Goal: Task Accomplishment & Management: Use online tool/utility

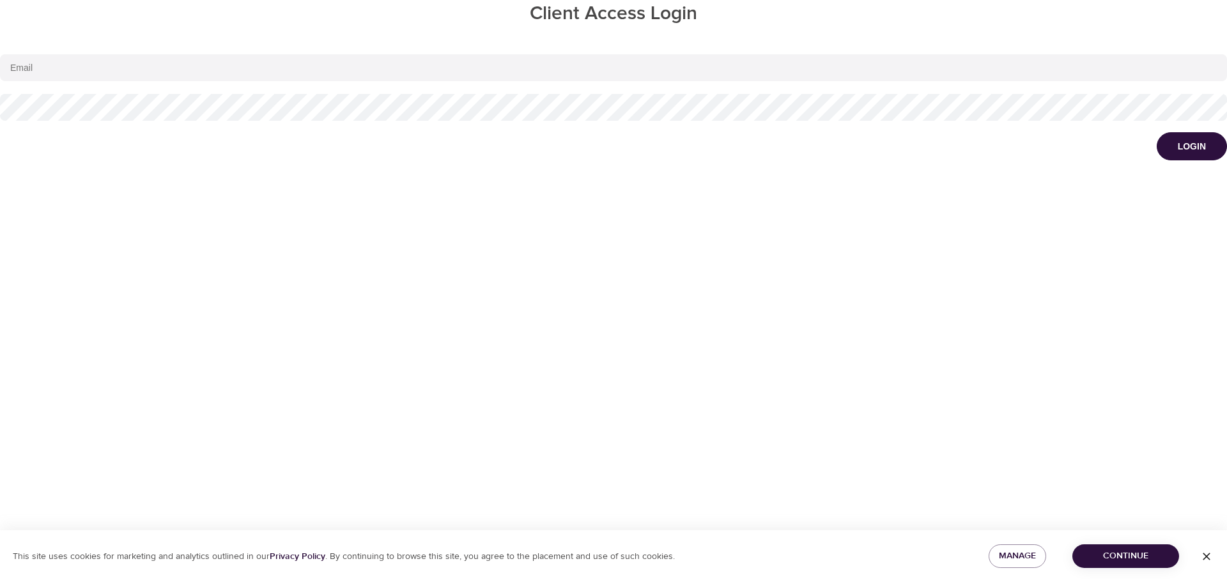
type input "[EMAIL_ADDRESS][DOMAIN_NAME]"
click at [1120, 558] on span "Continue" at bounding box center [1125, 556] width 86 height 16
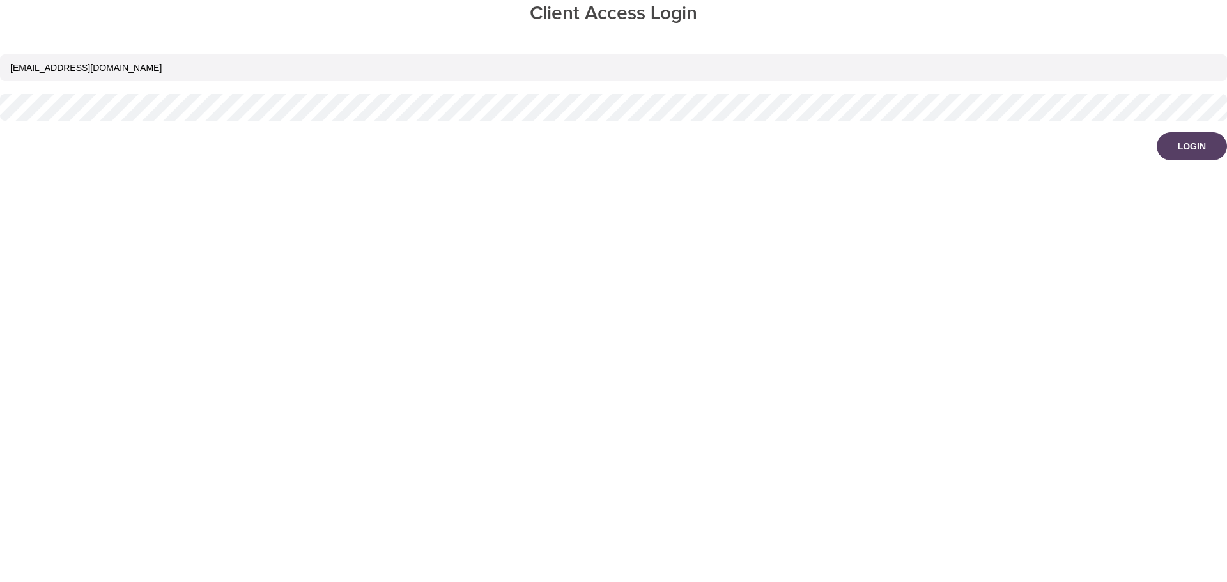
click at [1187, 147] on div "Login" at bounding box center [1191, 146] width 28 height 13
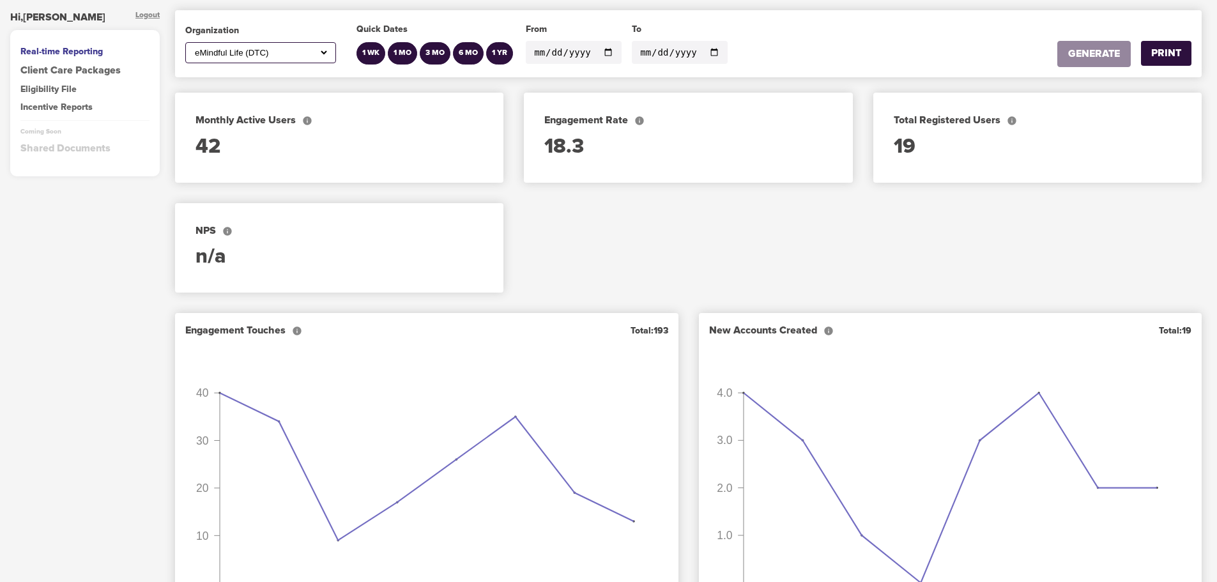
click at [330, 49] on div "All ABC Corp ADM AECOM Aetna AFCU [PERSON_NAME], Inc Alltrust Employees Alltrus…" at bounding box center [260, 52] width 151 height 21
click at [323, 53] on select "All ABC Corp ADM AECOM Aetna AFCU [PERSON_NAME], Inc Alltrust Employees Alltrus…" at bounding box center [260, 52] width 137 height 11
select select "564"
click at [192, 47] on select "All ABC Corp ADM AECOM Aetna AFCU [PERSON_NAME], Inc Alltrust Employees Alltrus…" at bounding box center [260, 52] width 137 height 11
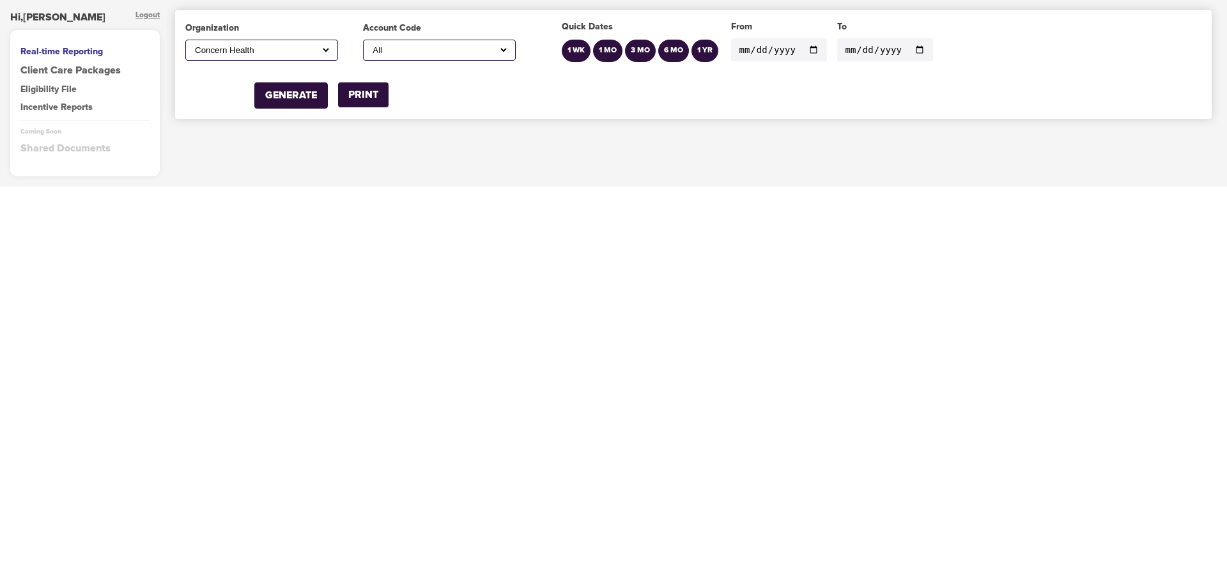
click at [811, 47] on input "[DATE]" at bounding box center [779, 49] width 96 height 23
type input "[DATE]"
click at [295, 95] on div "GENERATE" at bounding box center [291, 95] width 52 height 15
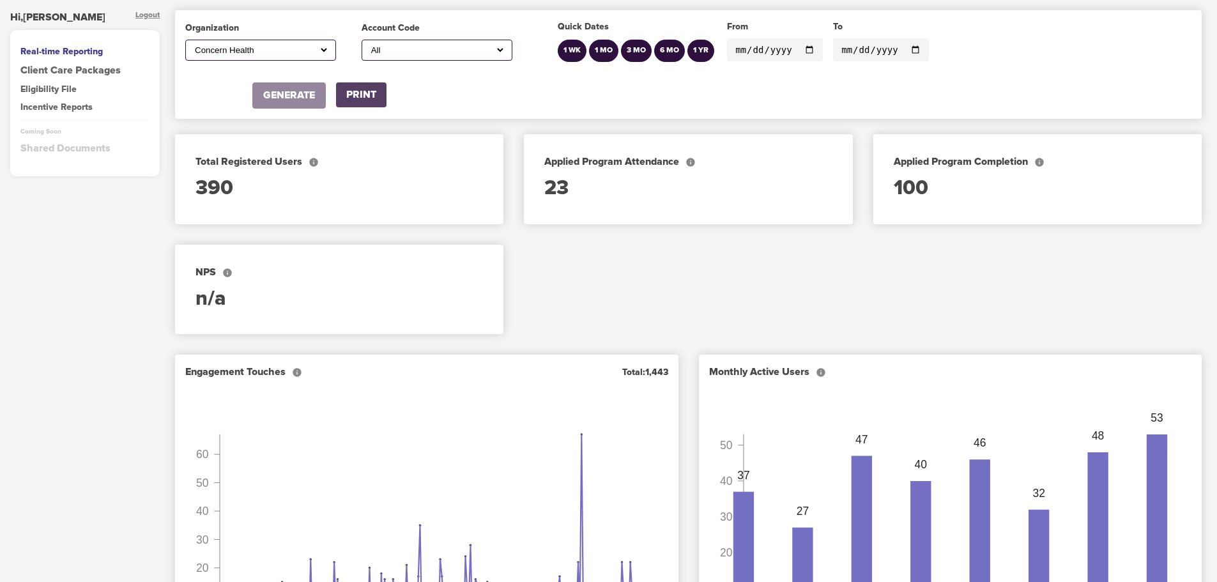
click at [369, 100] on div "PRINT" at bounding box center [361, 95] width 30 height 15
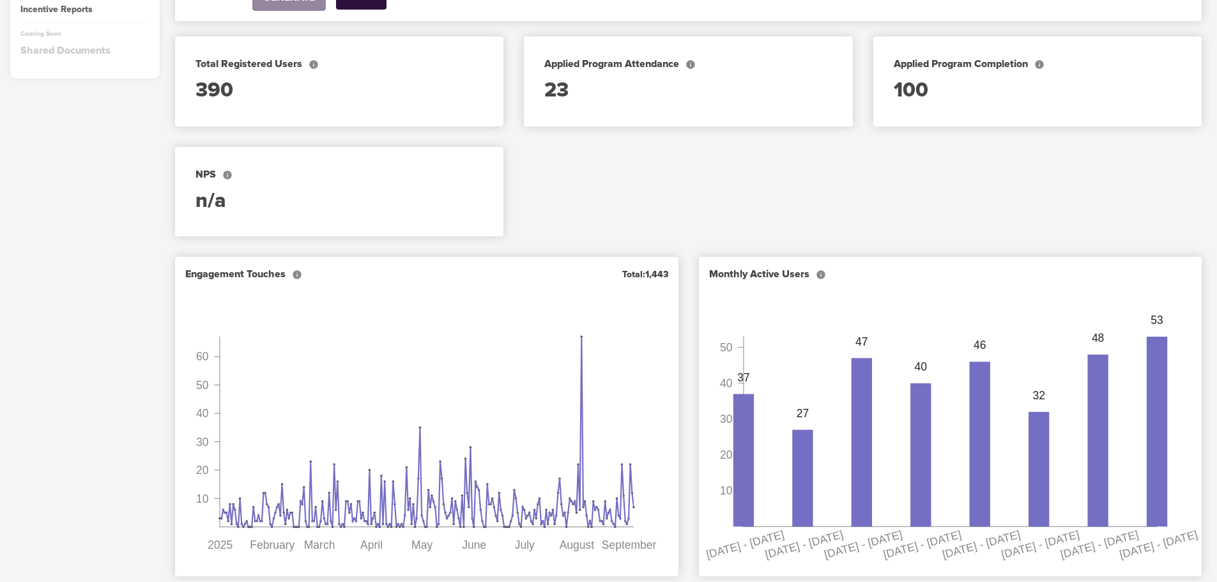
scroll to position [128, 0]
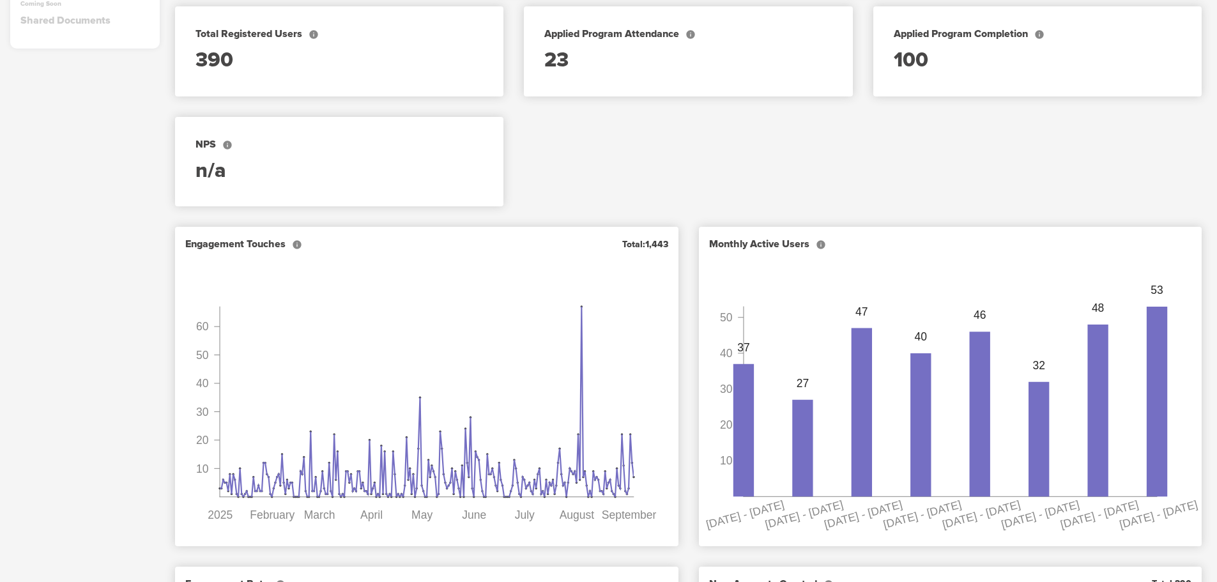
click at [995, 184] on div "Total Registered Users The total number of participants who created accounts fo…" at bounding box center [688, 111] width 1047 height 220
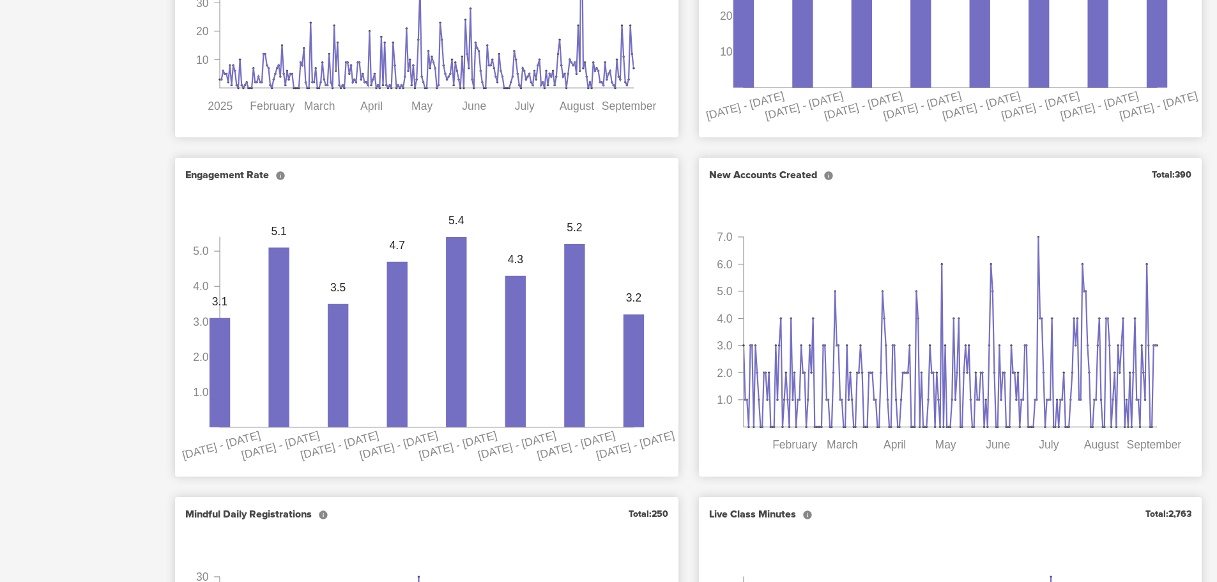
scroll to position [575, 0]
